Goal: Find specific page/section: Find specific page/section

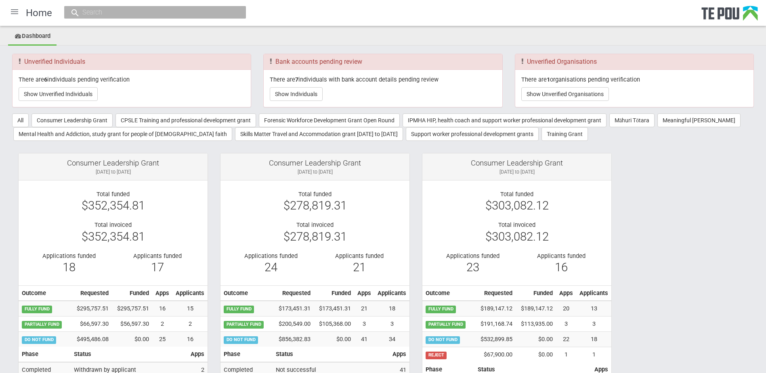
click at [18, 9] on div at bounding box center [14, 11] width 19 height 19
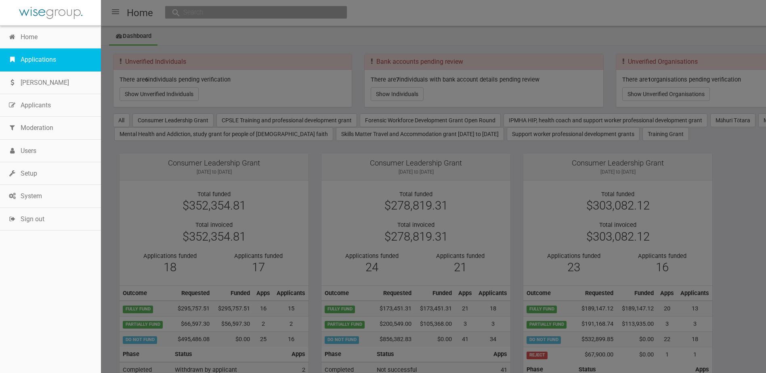
click at [46, 57] on link "Applications" at bounding box center [50, 59] width 101 height 23
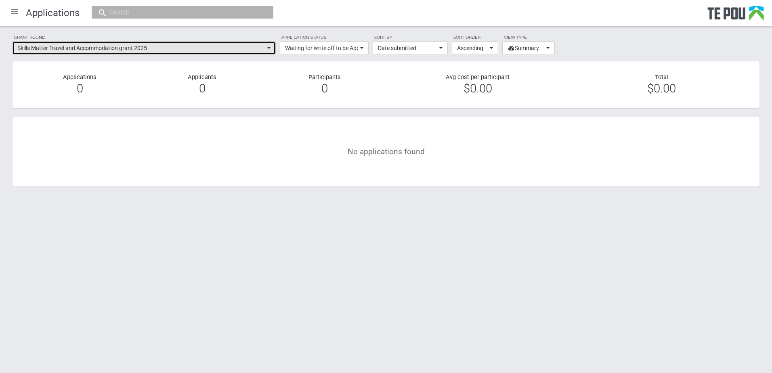
click at [143, 50] on span "Skills Matter Travel and Accommodation grant 2025" at bounding box center [141, 48] width 248 height 8
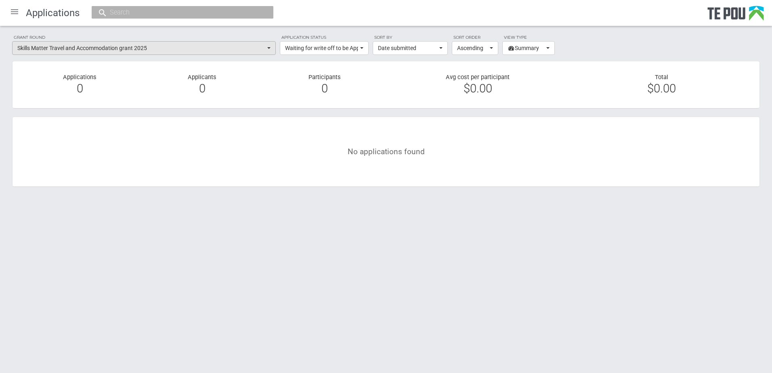
scroll to position [669, 0]
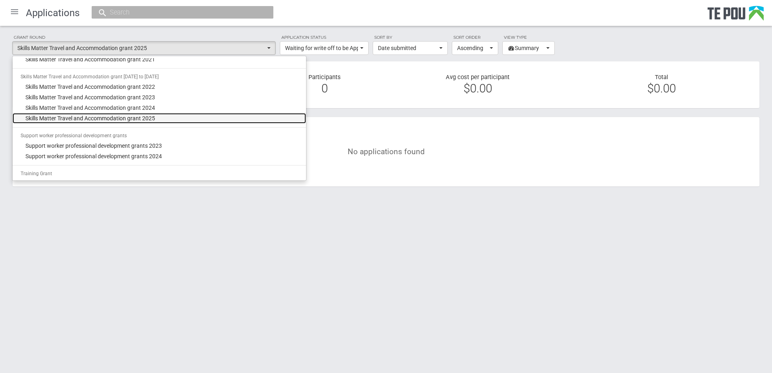
click at [150, 117] on span "Skills Matter Travel and Accommodation grant 2025" at bounding box center [90, 118] width 130 height 8
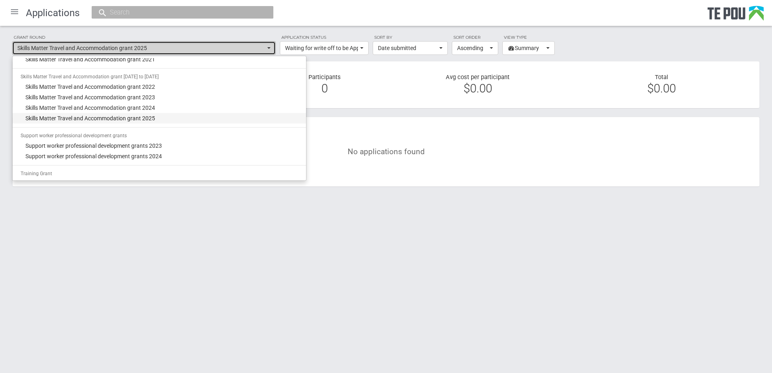
select select "67"
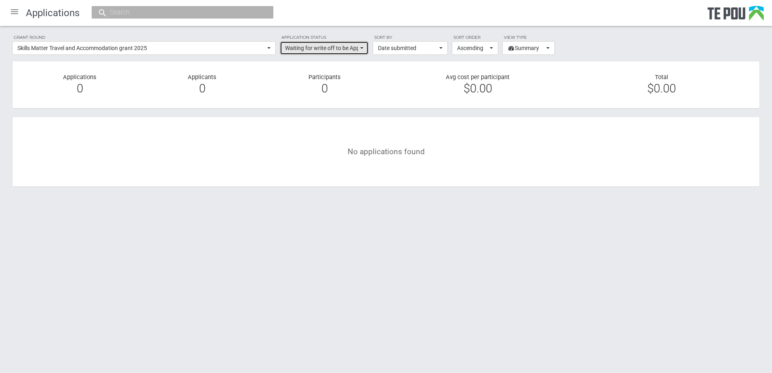
click at [337, 44] on span "Waiting for write off to be Approved" at bounding box center [321, 48] width 73 height 8
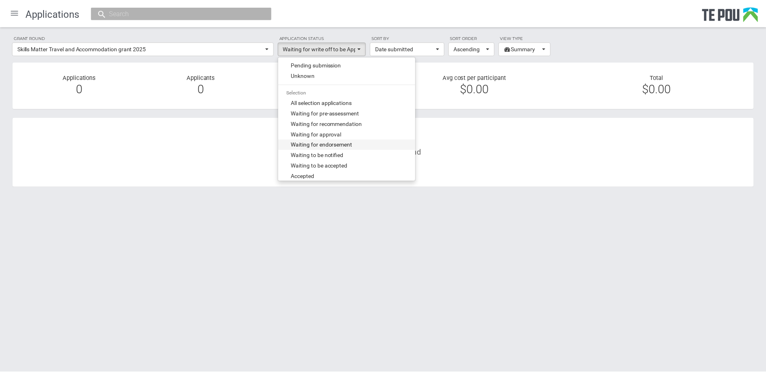
scroll to position [0, 0]
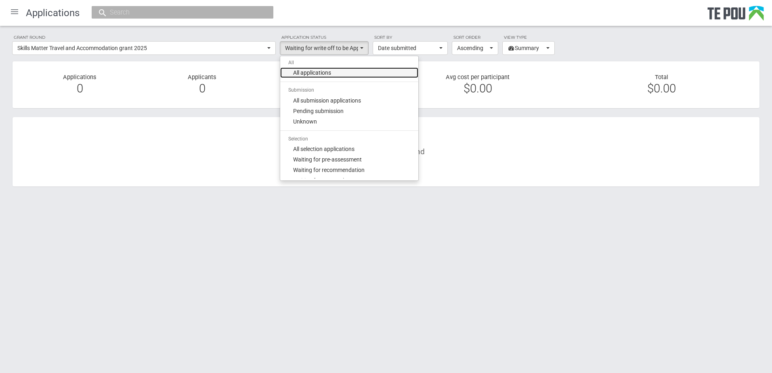
click at [344, 70] on link "All applications" at bounding box center [349, 72] width 138 height 10
select select "all"
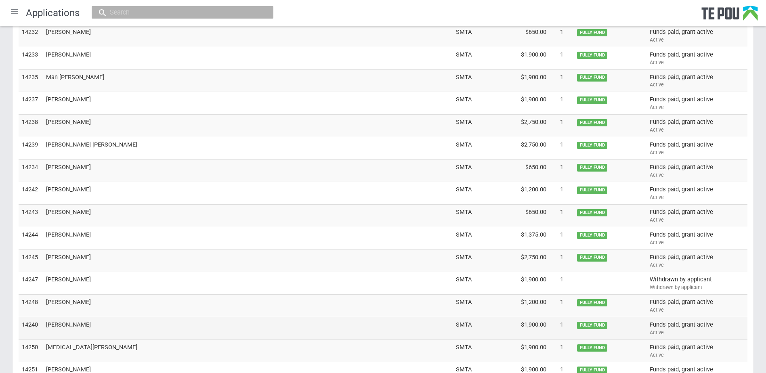
scroll to position [432, 0]
